Goal: Find specific page/section: Find specific page/section

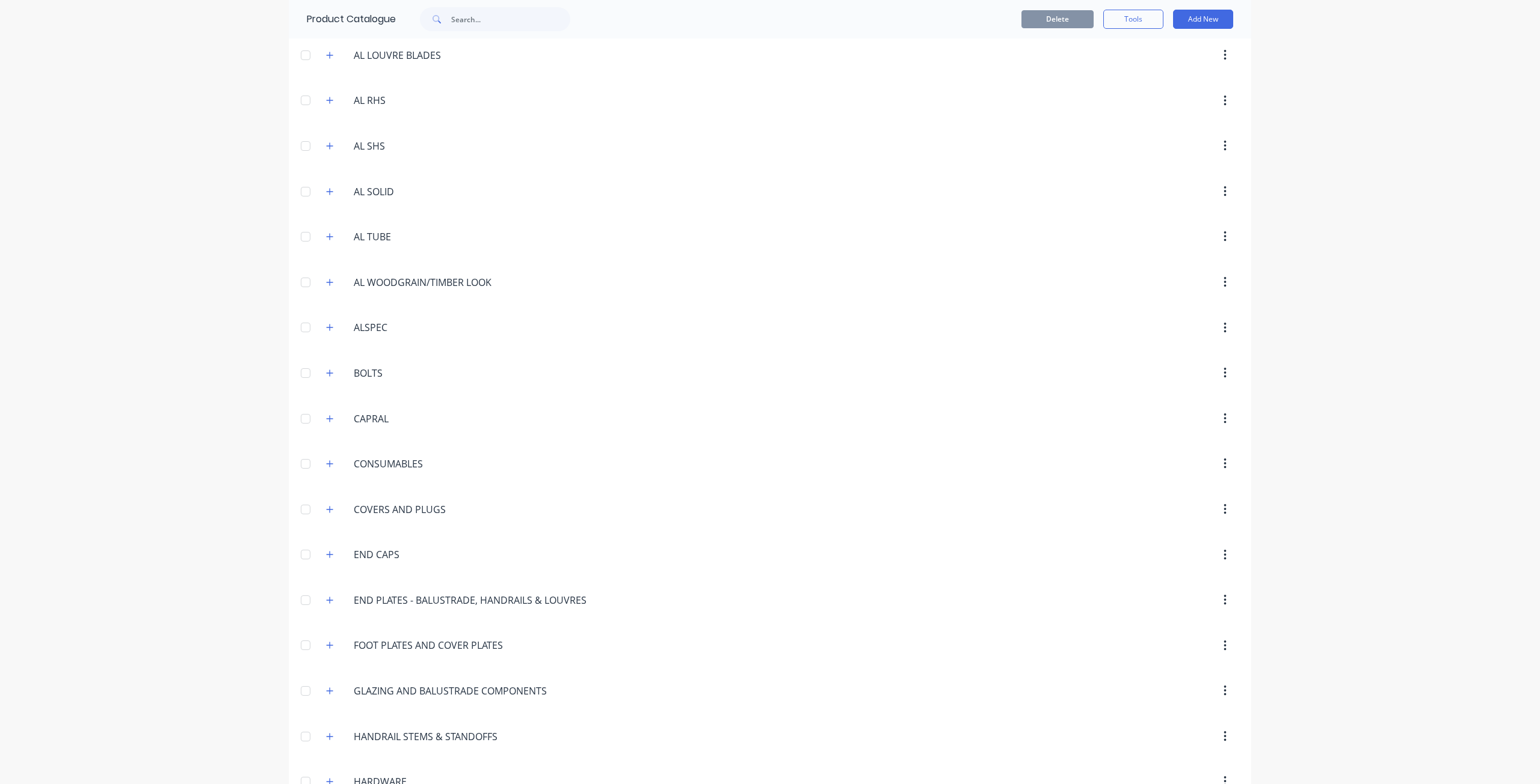
scroll to position [160, 0]
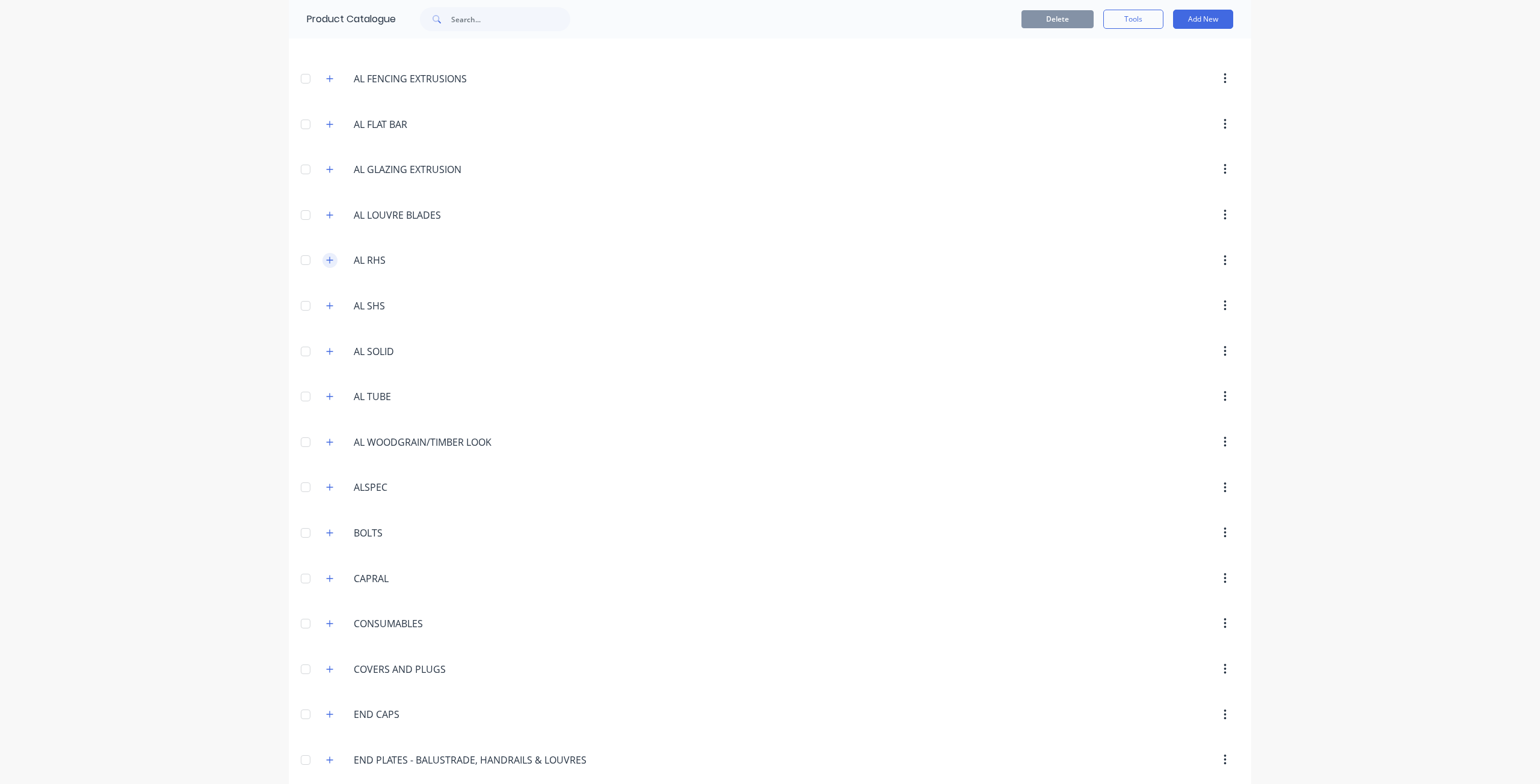
click at [328, 258] on icon "button" at bounding box center [329, 260] width 7 height 8
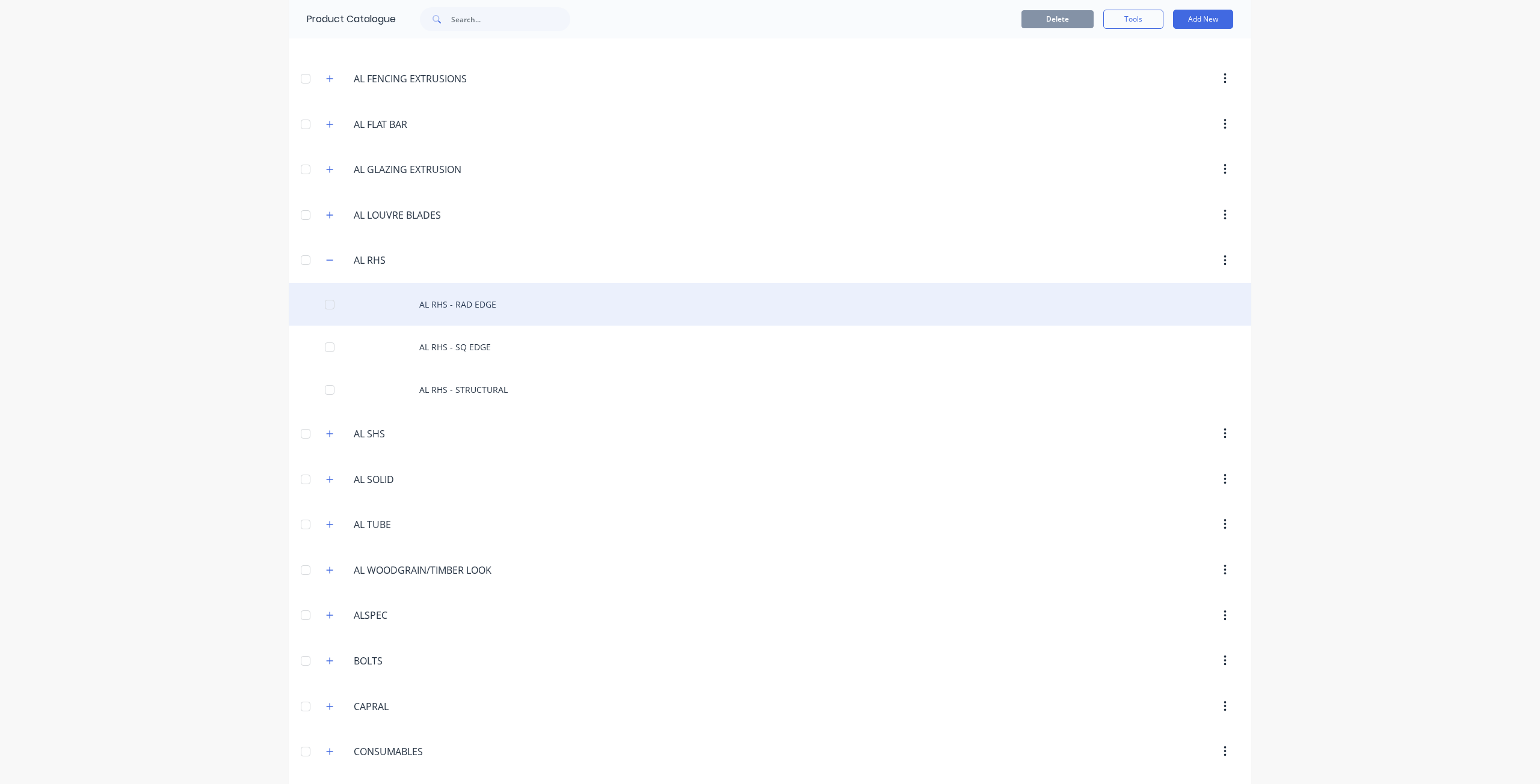
click at [421, 307] on div "AL RHS - RAD EDGE" at bounding box center [770, 304] width 963 height 43
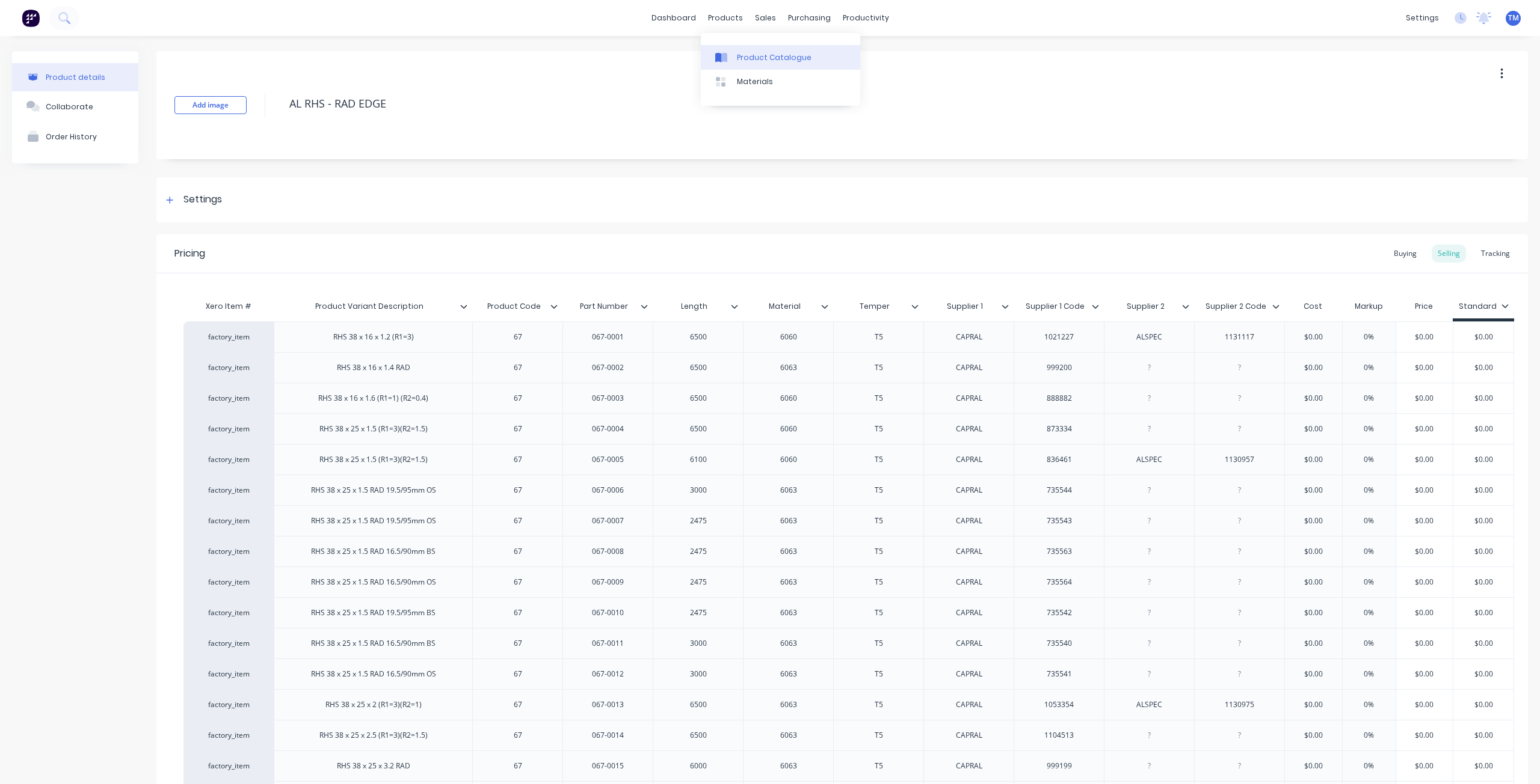
click at [722, 49] on link "Product Catalogue" at bounding box center [780, 57] width 159 height 24
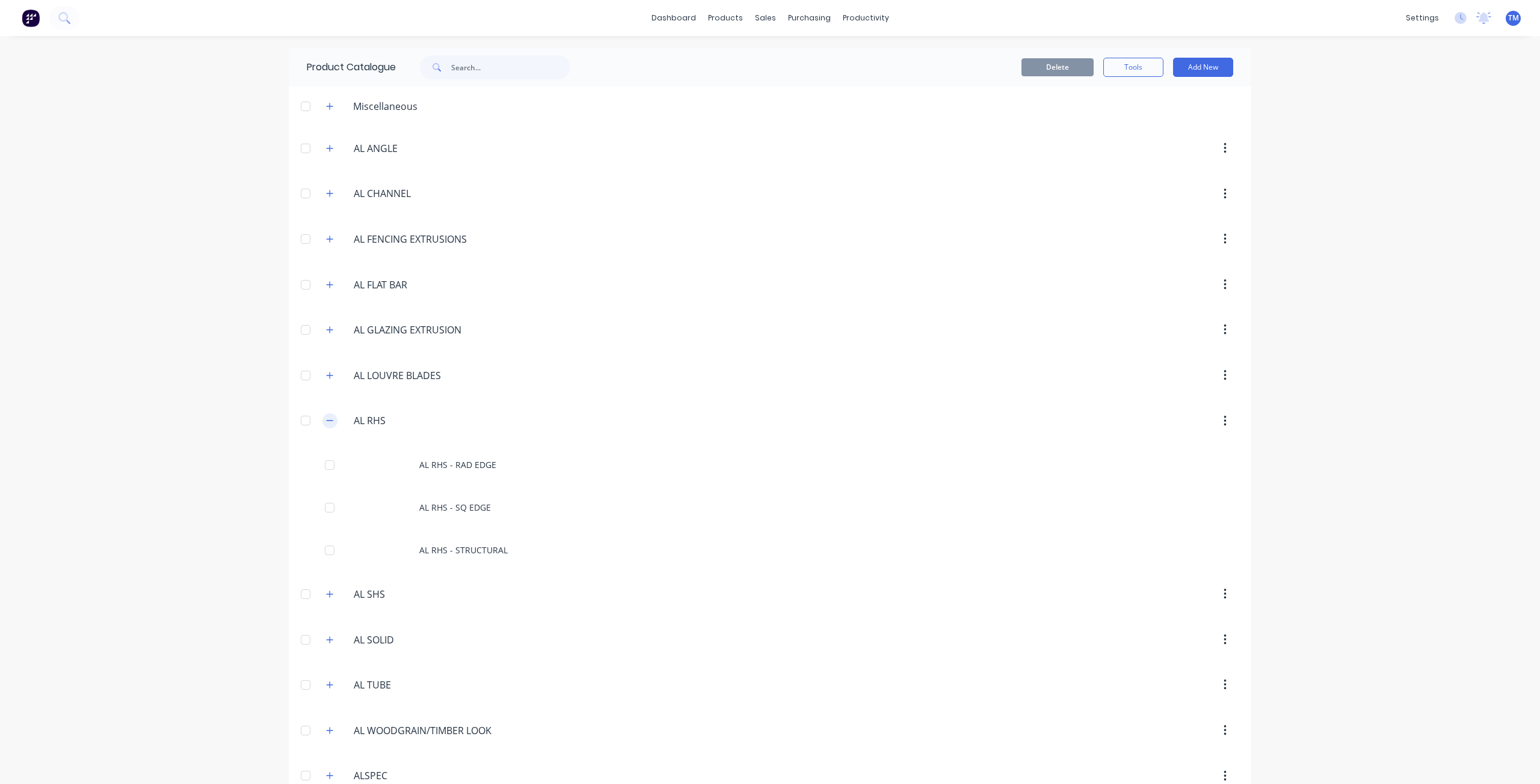
click at [331, 420] on button "button" at bounding box center [330, 421] width 15 height 15
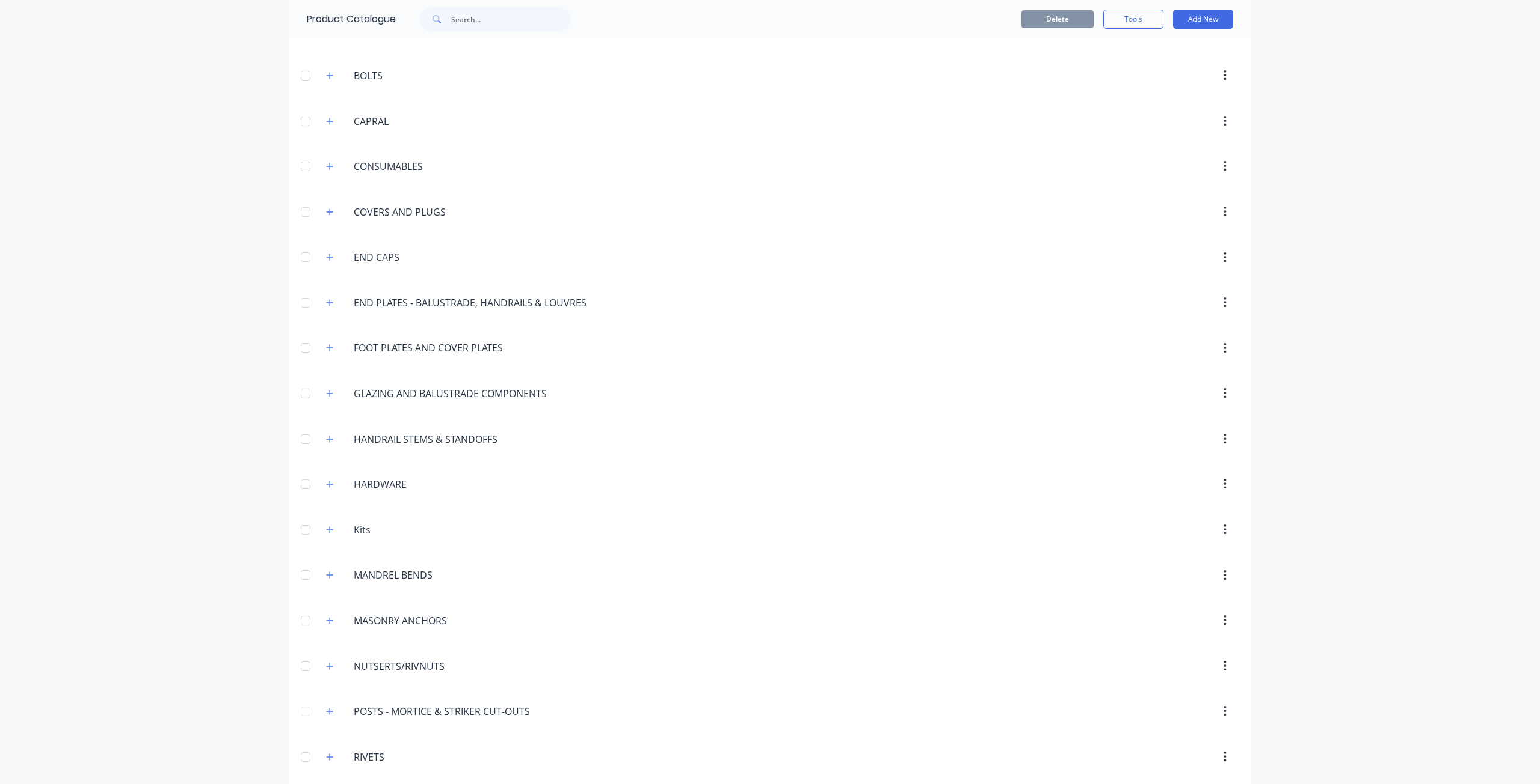
scroll to position [642, 0]
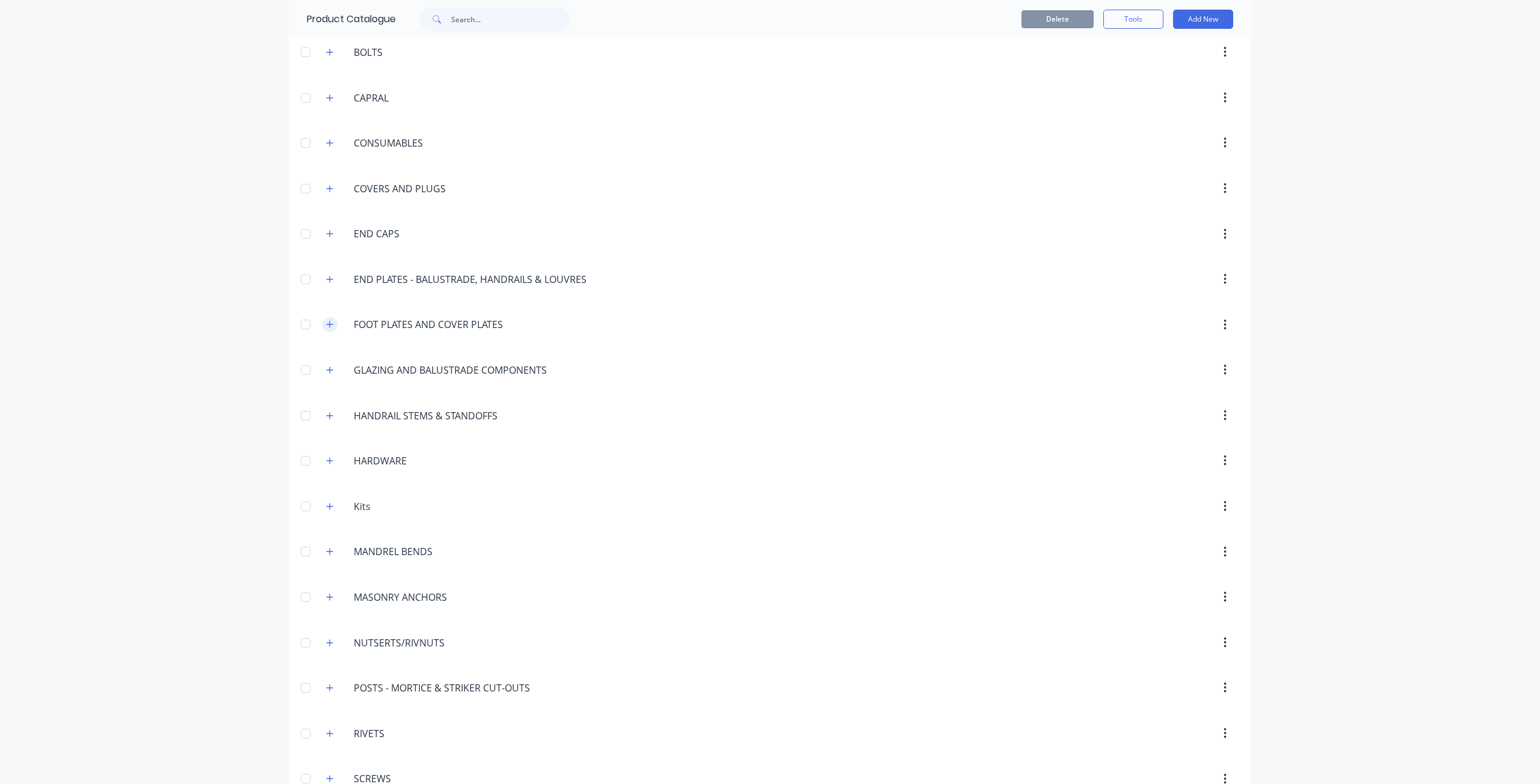
click at [328, 323] on icon "button" at bounding box center [329, 324] width 7 height 8
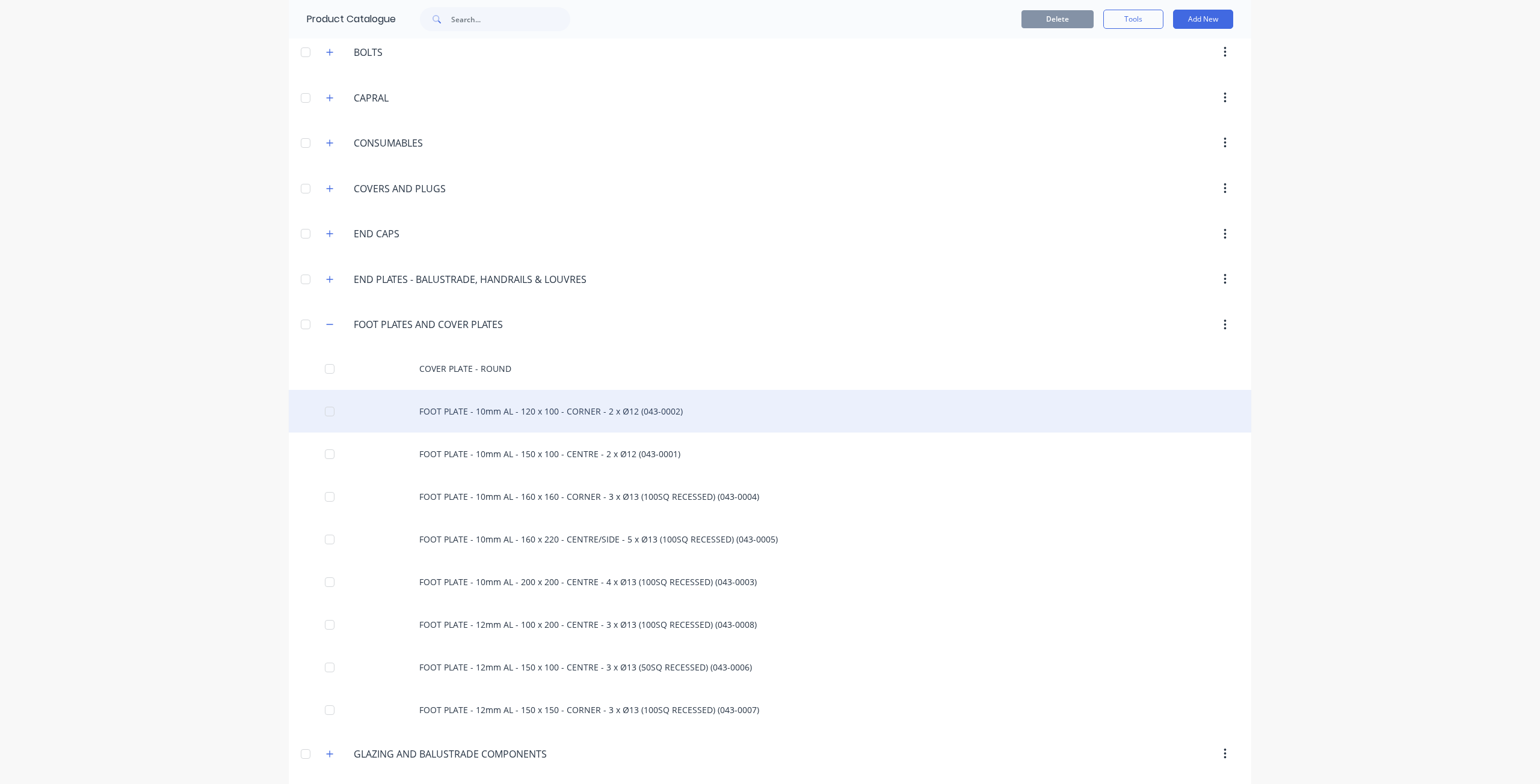
click at [496, 413] on div "FOOT PLATE - 10mm AL - 120 x 100 - CORNER - 2 x Ø12 (043-0002)" at bounding box center [770, 411] width 963 height 43
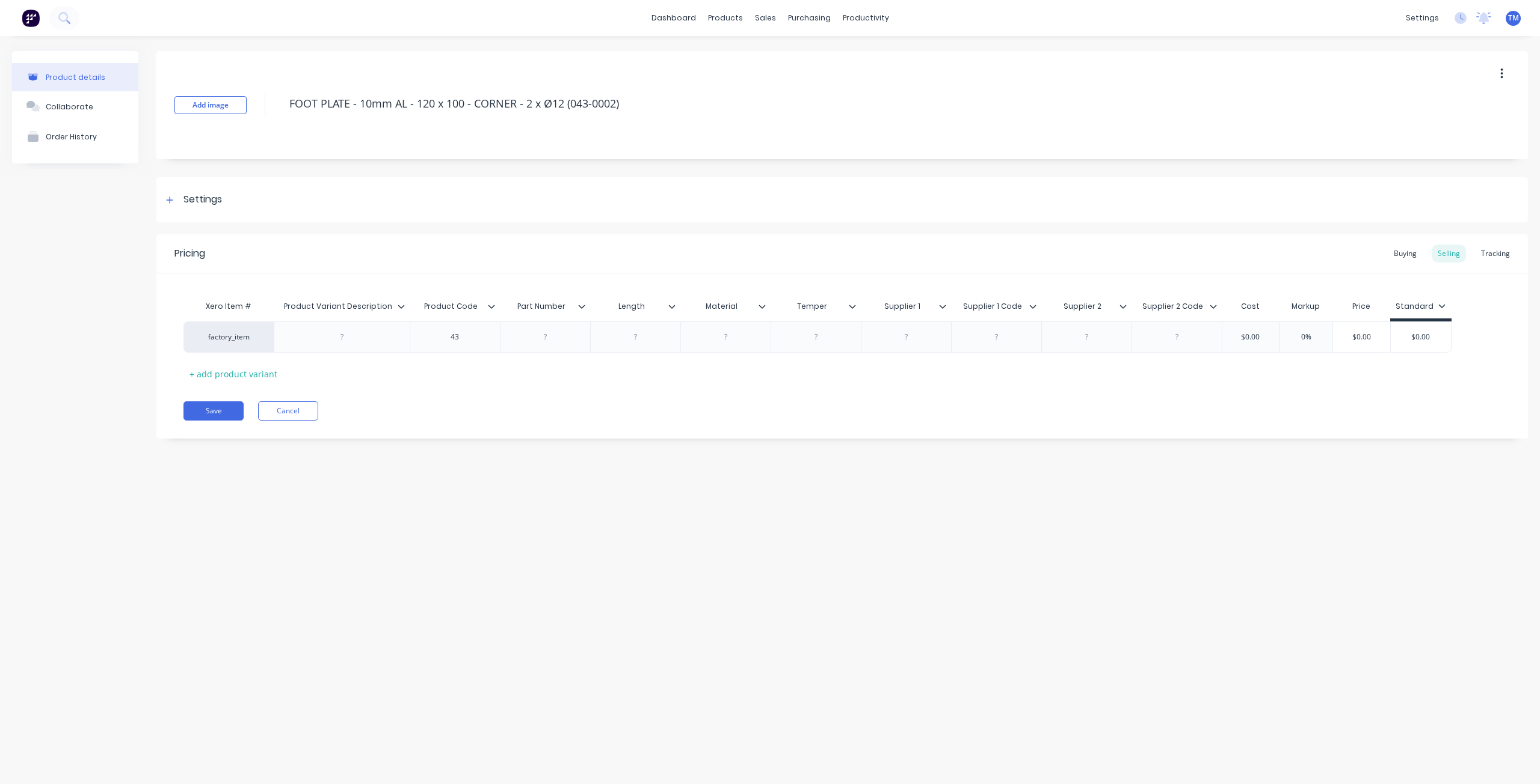
type textarea "x"
click at [74, 110] on div "Collaborate" at bounding box center [70, 106] width 48 height 9
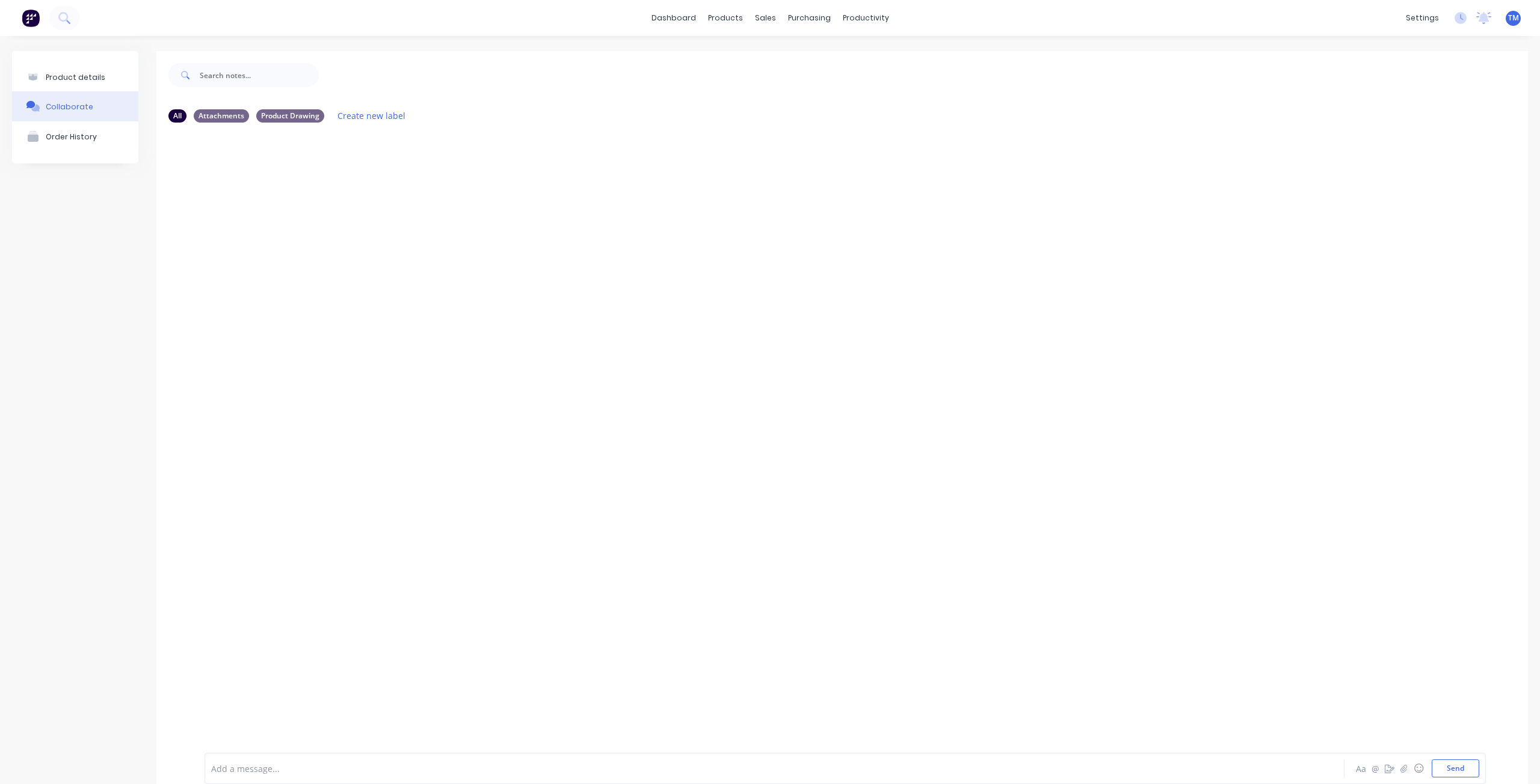
click at [504, 184] on div at bounding box center [841, 434] width 1371 height 603
click at [749, 57] on div "Product Catalogue" at bounding box center [773, 58] width 75 height 11
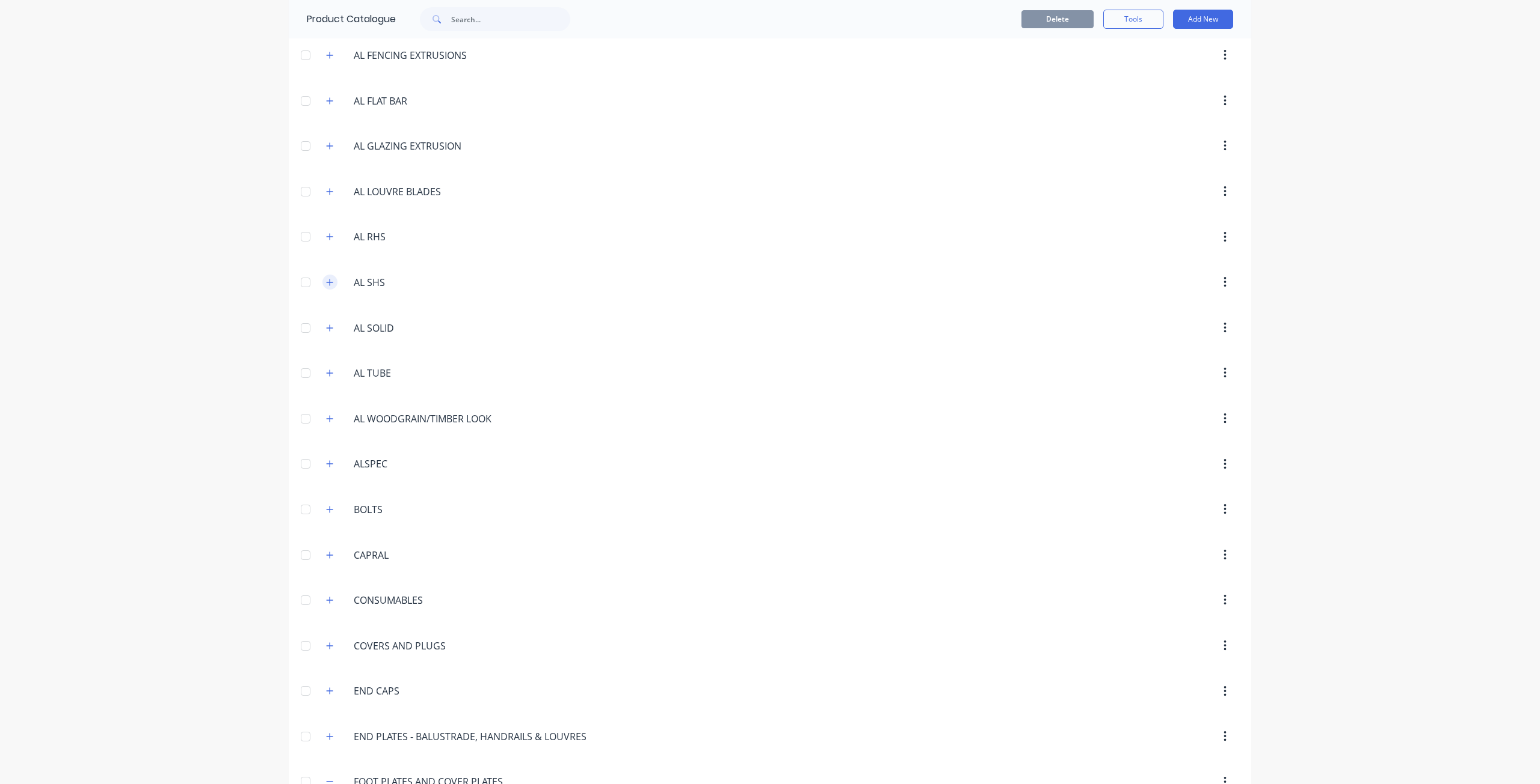
scroll to position [160, 0]
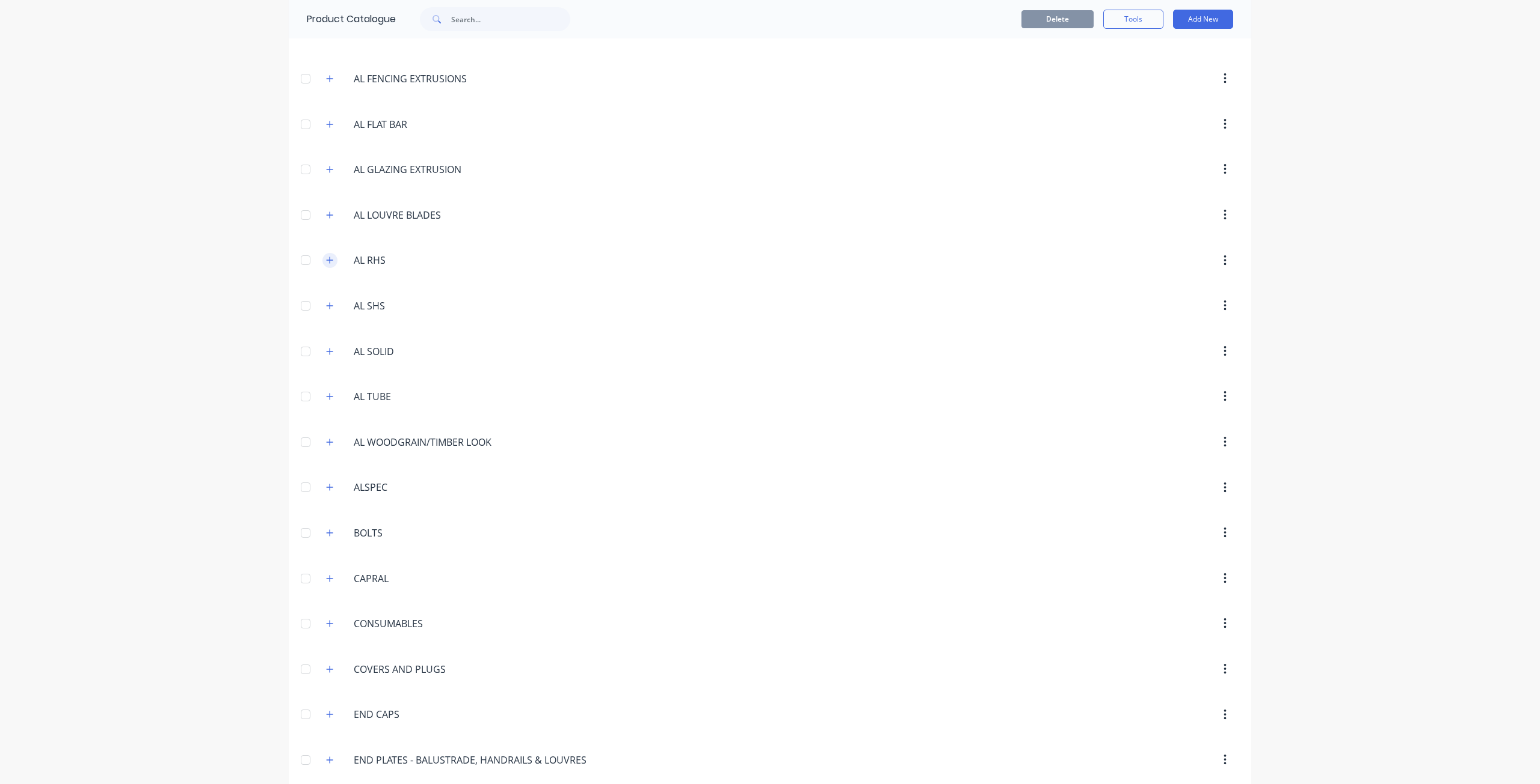
click at [328, 261] on icon "button" at bounding box center [330, 261] width 7 height 7
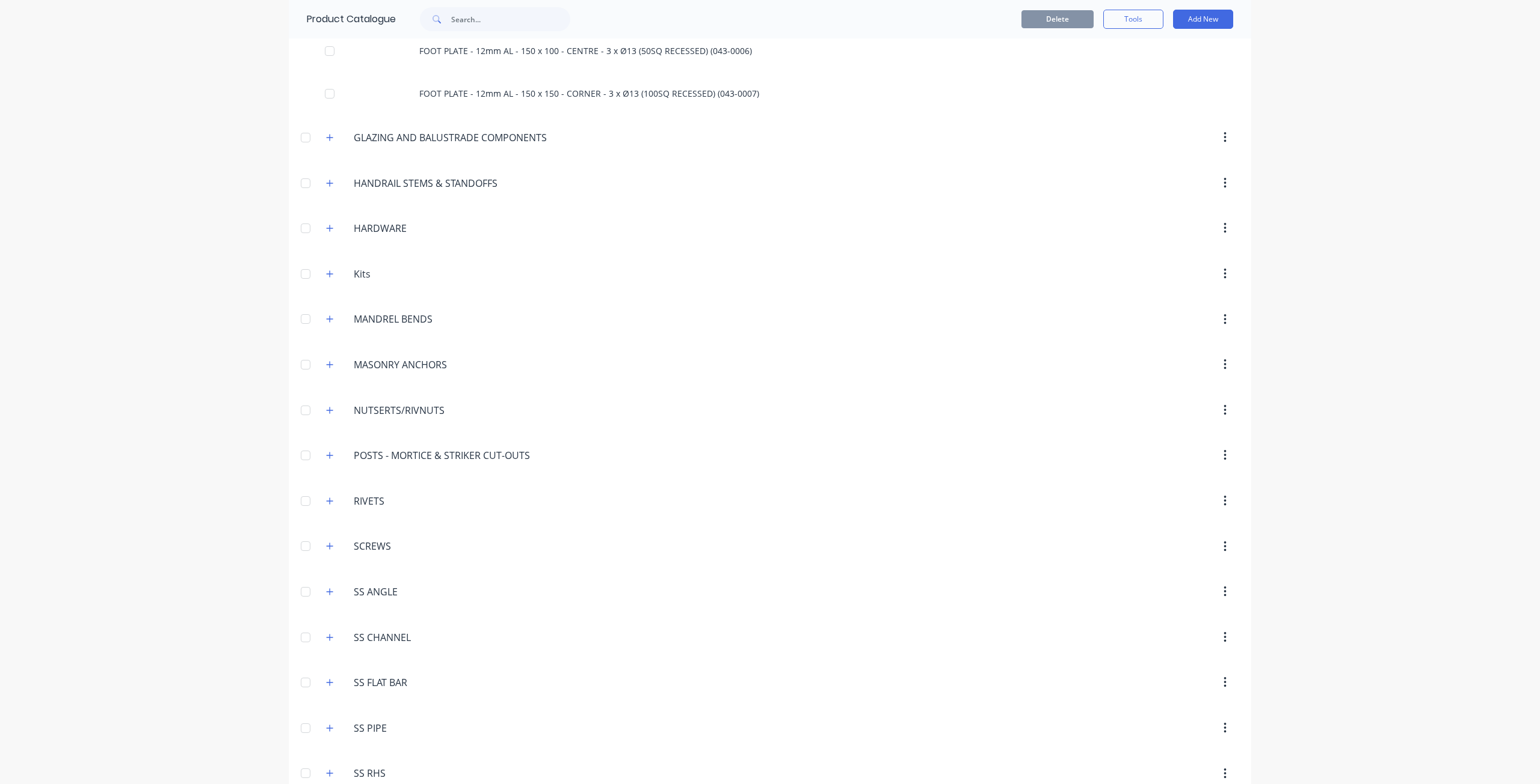
scroll to position [1226, 0]
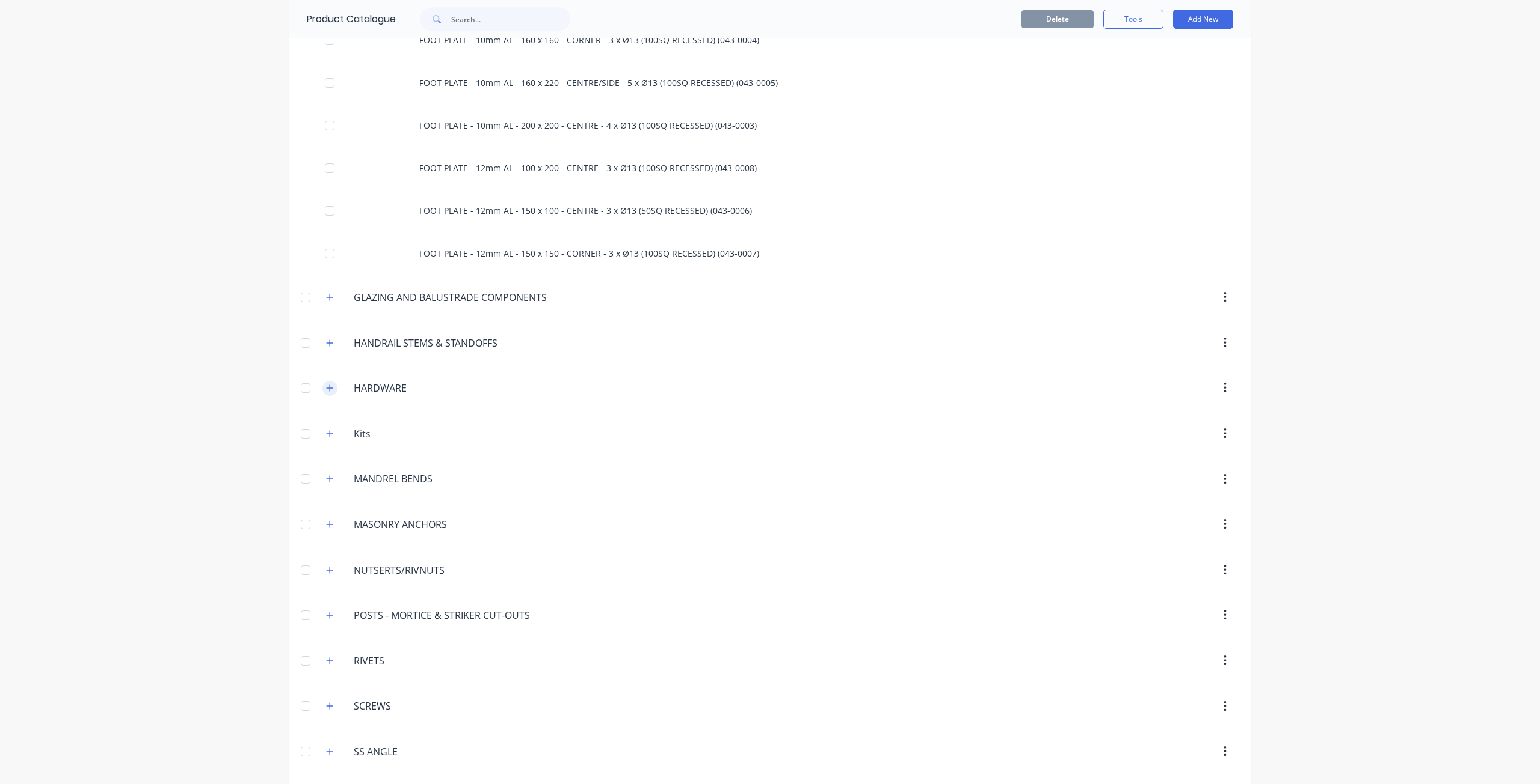
click at [328, 388] on icon "button" at bounding box center [330, 388] width 7 height 7
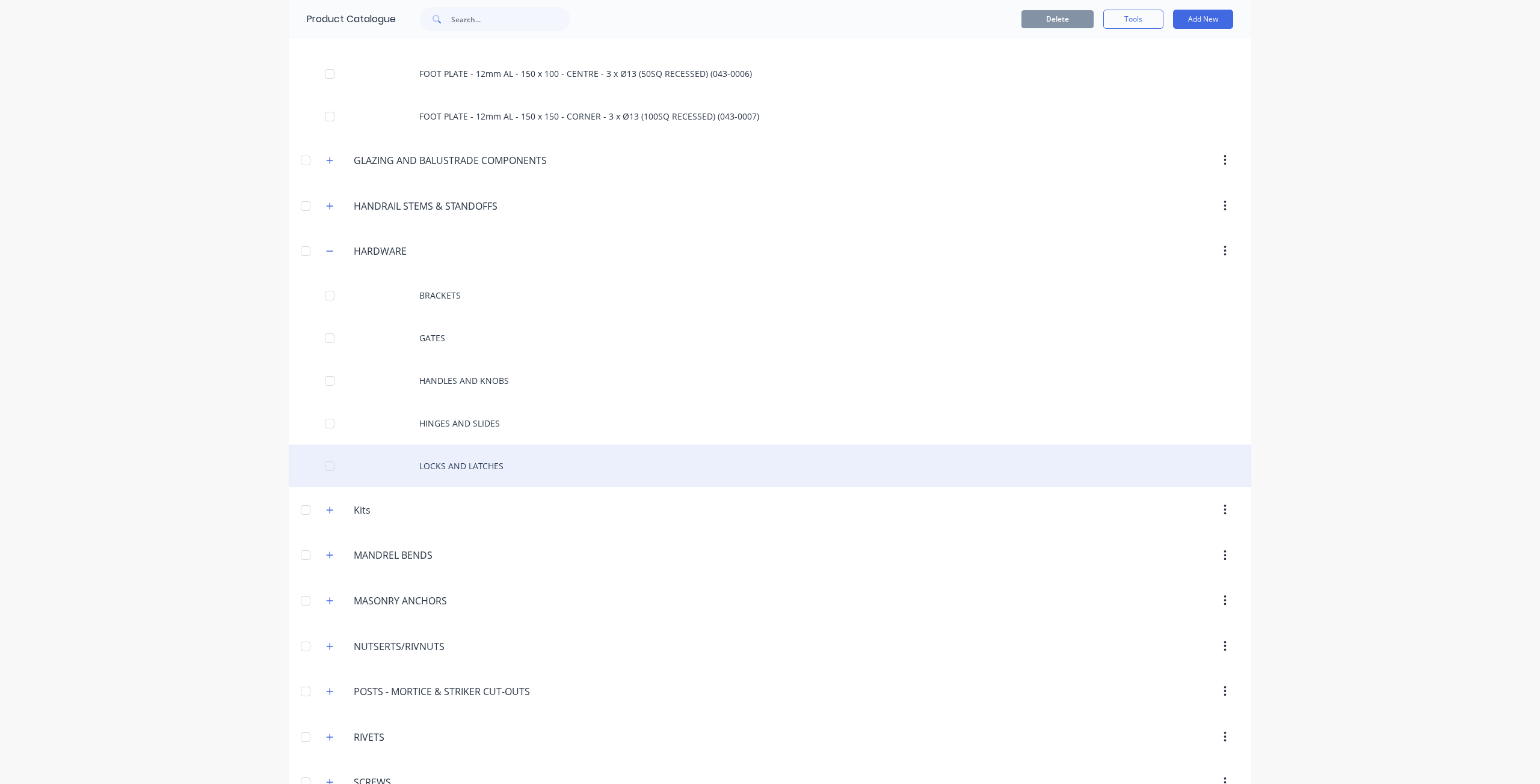
scroll to position [1386, 0]
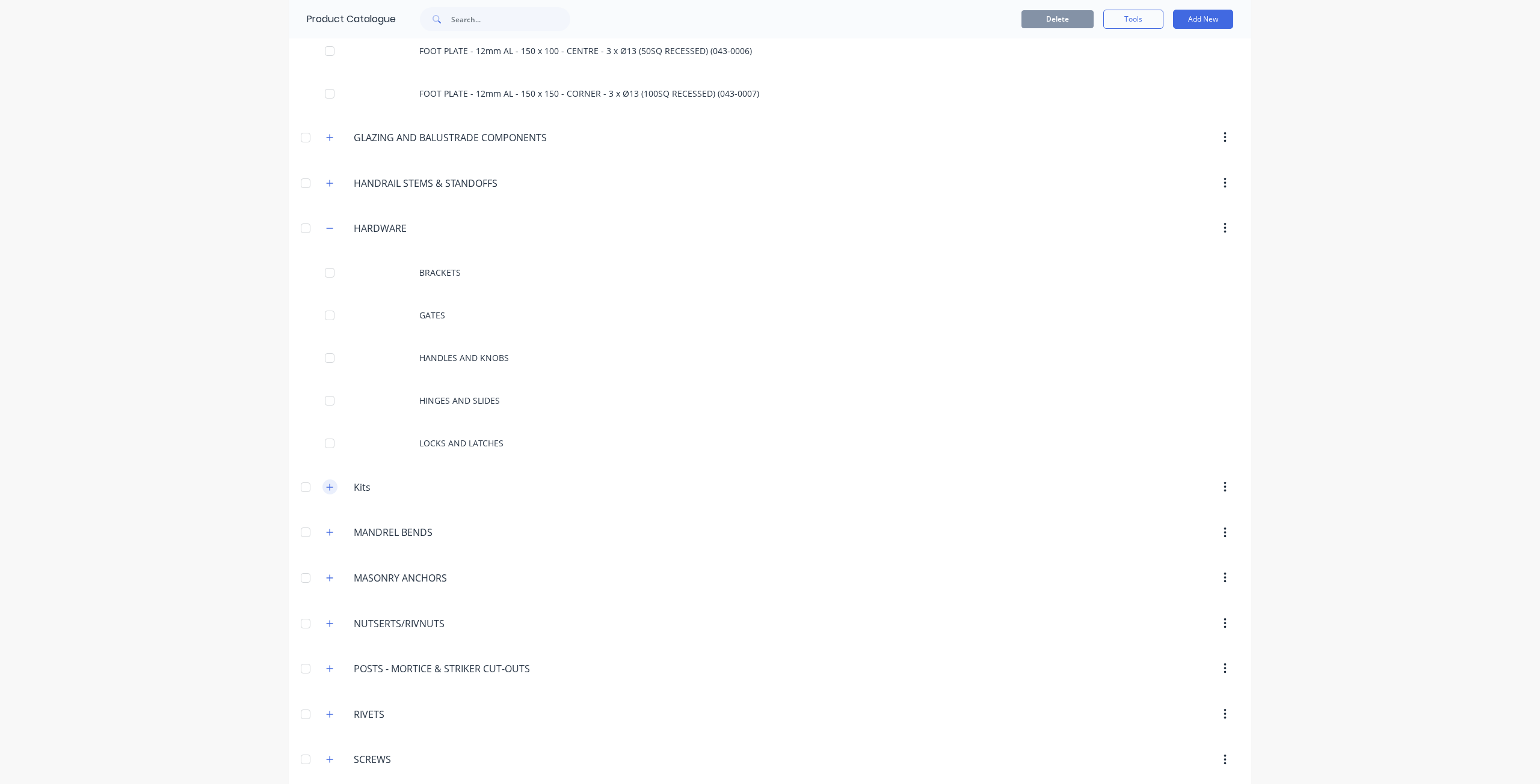
click at [327, 490] on icon "button" at bounding box center [330, 487] width 7 height 7
click at [326, 494] on button "button" at bounding box center [330, 487] width 15 height 15
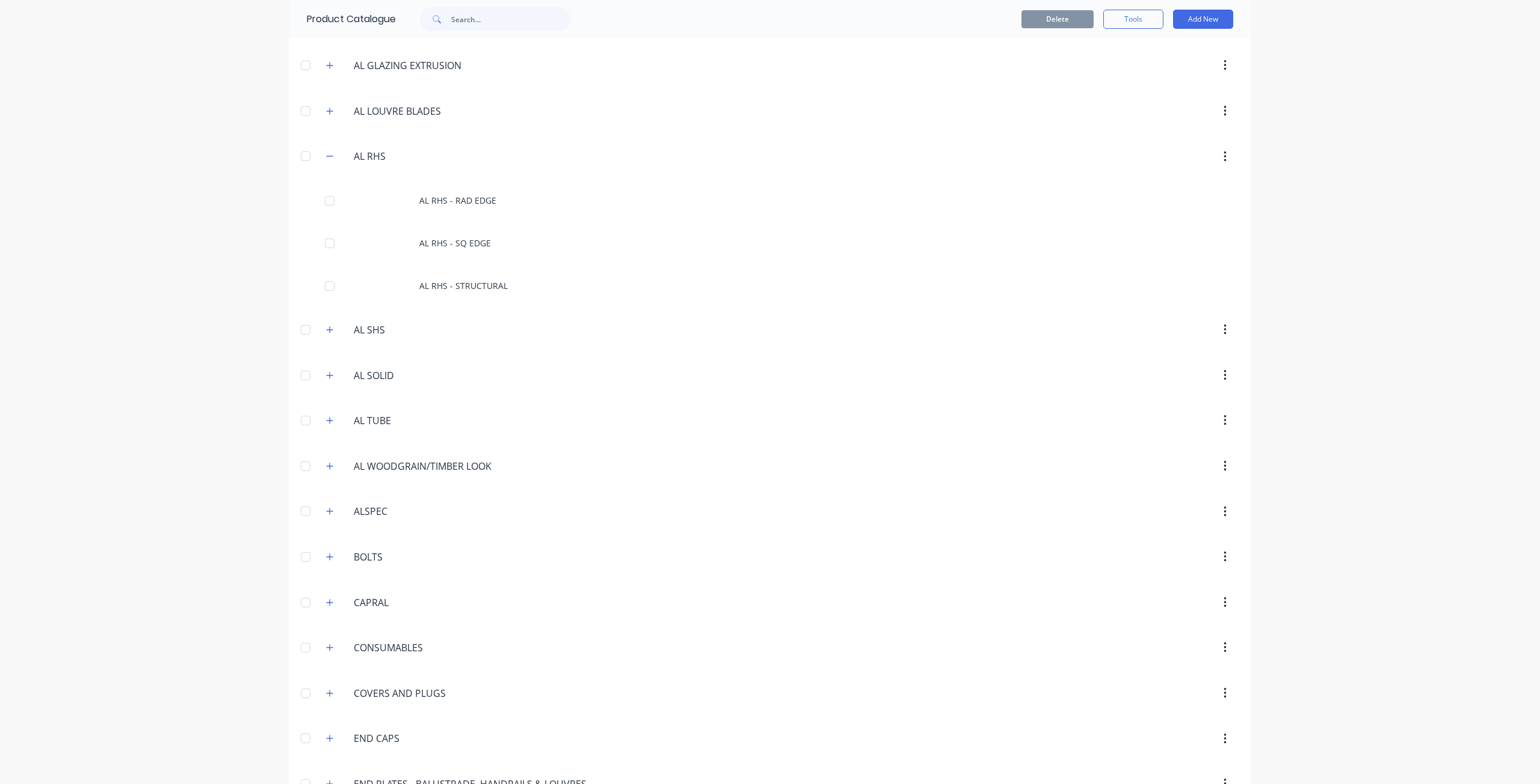
scroll to position [0, 0]
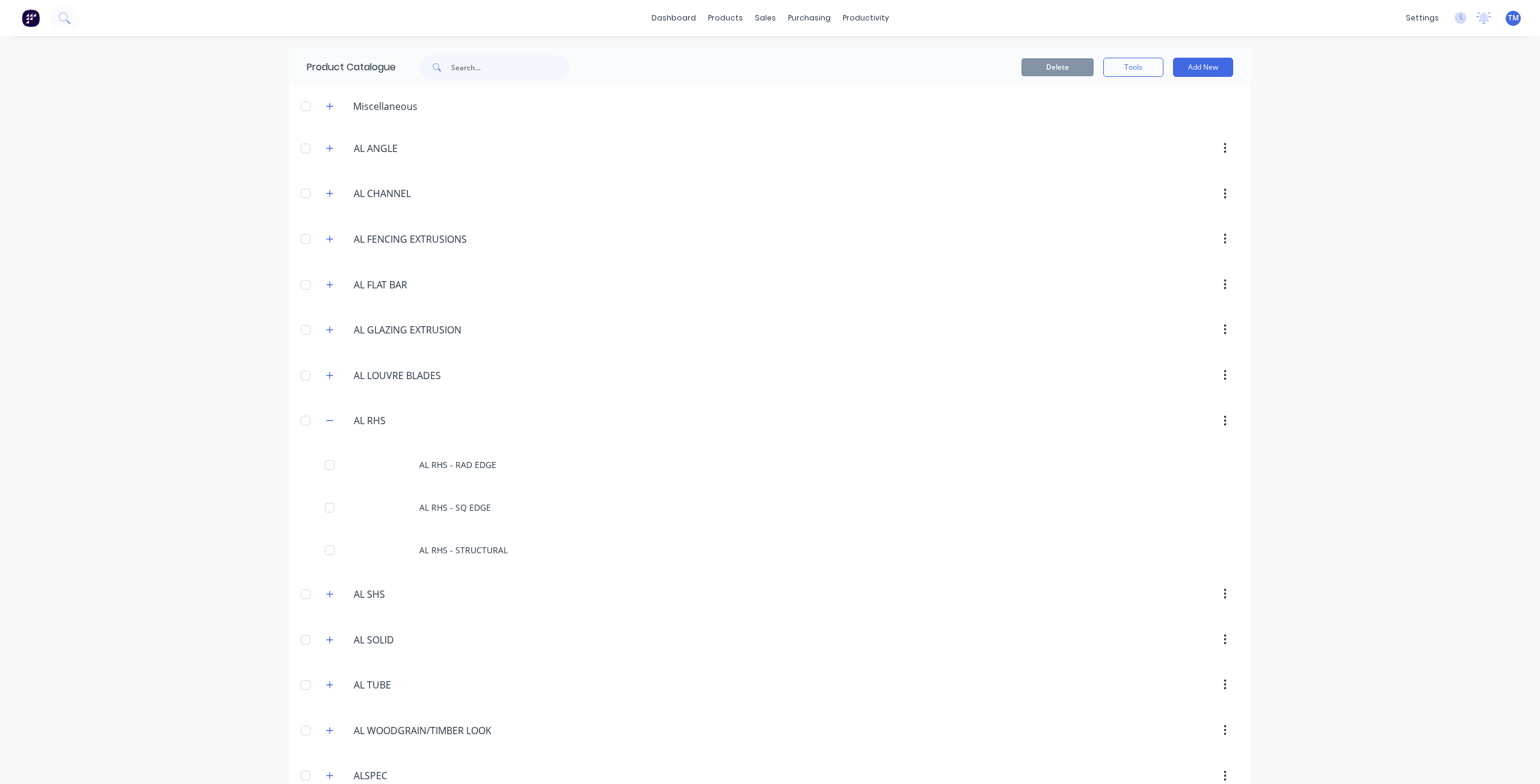
click at [1382, 435] on div "dashboard products sales purchasing productivity dashboard products Product Cat…" at bounding box center [770, 392] width 1540 height 784
